Goal: Transaction & Acquisition: Purchase product/service

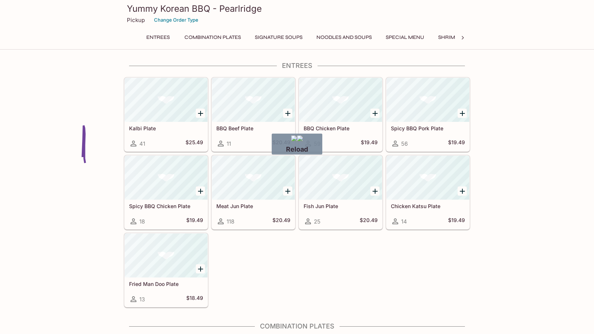
drag, startPoint x: 83, startPoint y: 157, endPoint x: 85, endPoint y: 165, distance: 8.6
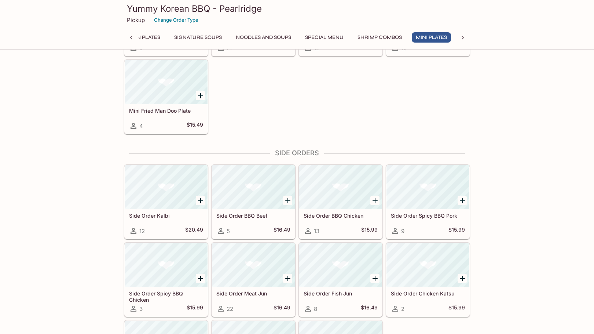
scroll to position [1100, 0]
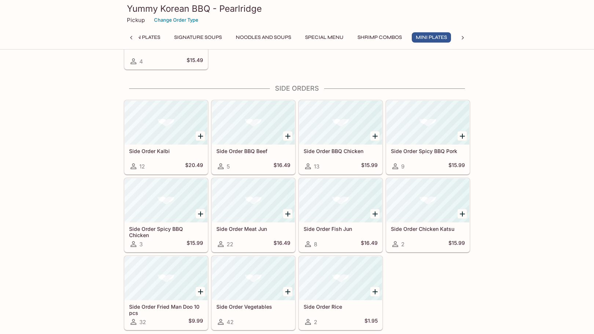
click at [256, 123] on div at bounding box center [253, 123] width 83 height 44
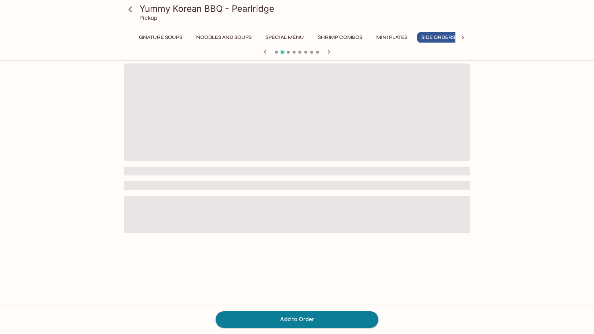
scroll to position [0, 129]
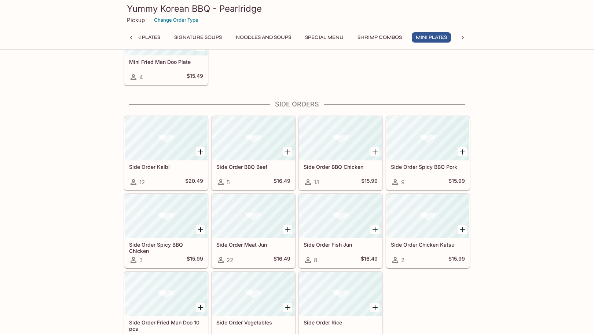
scroll to position [1100, 0]
